Goal: Task Accomplishment & Management: Manage account settings

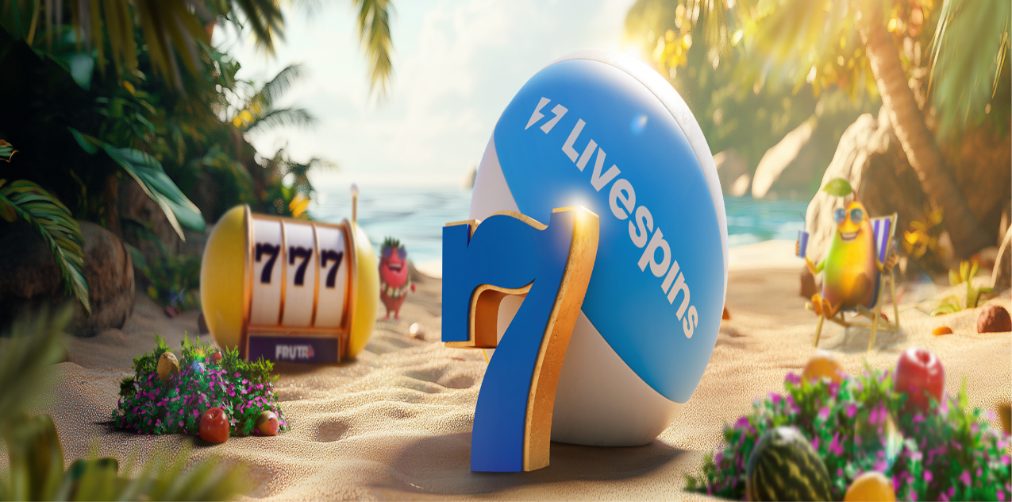
click at [41, 302] on span "menu icon" at bounding box center [41, 302] width 0 height 0
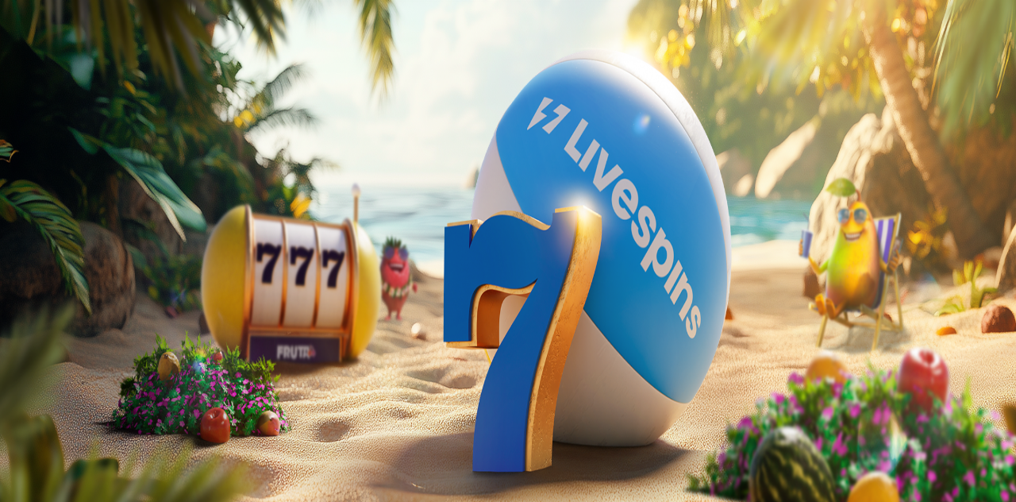
click at [13, 317] on span "chevron-left icon" at bounding box center [13, 317] width 0 height 0
